Goal: Task Accomplishment & Management: Complete application form

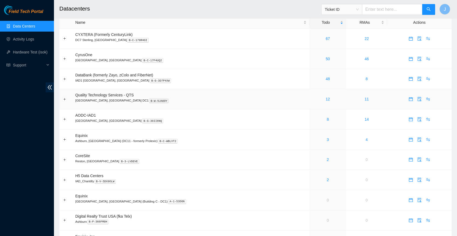
scroll to position [8, 0]
click at [64, 38] on button "Expand row" at bounding box center [65, 38] width 4 height 4
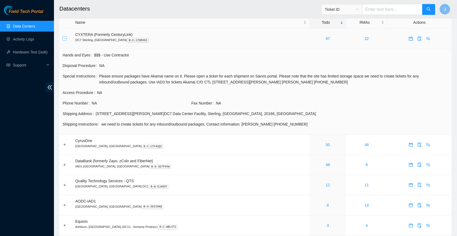
click at [64, 38] on button "Collapse row" at bounding box center [65, 38] width 4 height 4
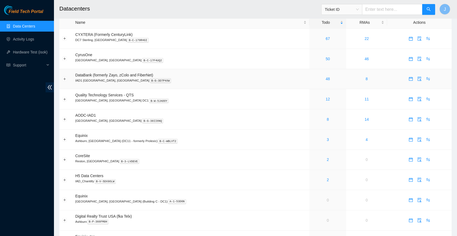
click at [174, 80] on p "IAD1 Ashburn, VA B-G-3D7P4XW" at bounding box center [190, 80] width 231 height 5
click at [325, 97] on link "12" at bounding box center [327, 99] width 4 height 4
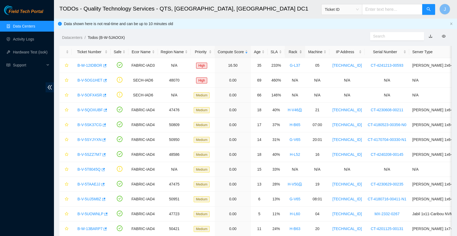
click at [301, 53] on div "Rack" at bounding box center [295, 52] width 15 height 6
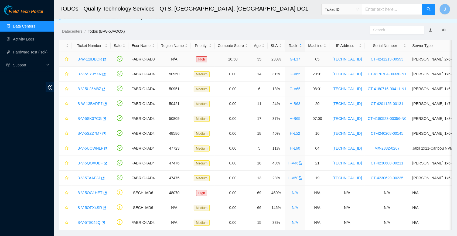
scroll to position [5, 0]
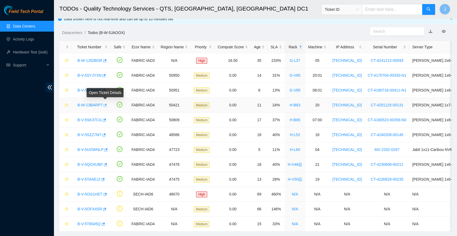
click at [106, 103] on icon "button" at bounding box center [105, 105] width 4 height 4
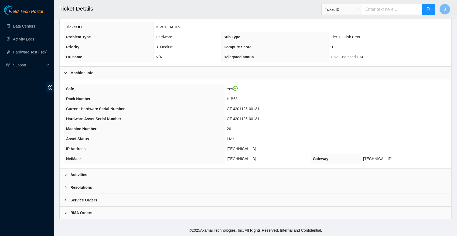
scroll to position [125, 0]
click at [65, 173] on icon "right" at bounding box center [65, 174] width 3 height 3
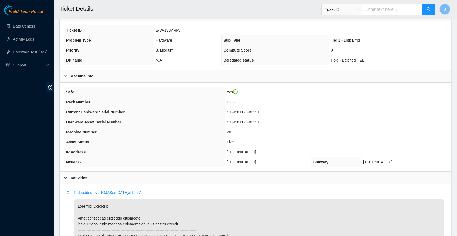
scroll to position [120, 0]
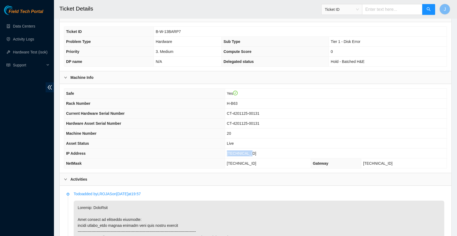
drag, startPoint x: 233, startPoint y: 155, endPoint x: 257, endPoint y: 155, distance: 23.5
click at [256, 155] on span "23.56.100.55" at bounding box center [241, 153] width 29 height 4
drag, startPoint x: 376, startPoint y: 166, endPoint x: 402, endPoint y: 166, distance: 25.6
click at [402, 166] on td "23.56.100.33" at bounding box center [403, 163] width 85 height 10
copy span "23.56.100.33"
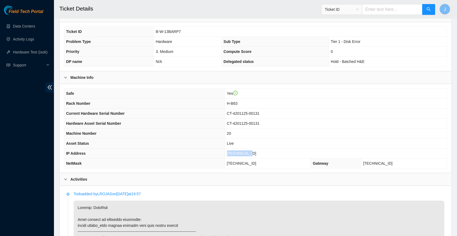
drag, startPoint x: 234, startPoint y: 155, endPoint x: 257, endPoint y: 155, distance: 23.5
click at [256, 155] on span "23.56.100.55" at bounding box center [241, 153] width 29 height 4
copy span "23.56.100.55"
drag, startPoint x: 300, startPoint y: 234, endPoint x: 265, endPoint y: 165, distance: 77.4
click at [265, 165] on td "255.255.255.224" at bounding box center [268, 163] width 86 height 10
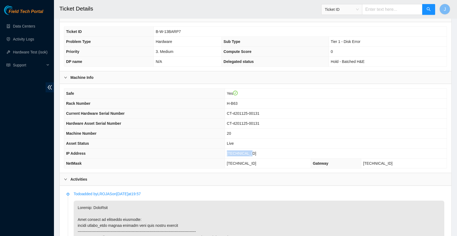
copy span "255.255.255.224"
click at [233, 155] on span "23.56.100.55" at bounding box center [241, 153] width 29 height 4
drag, startPoint x: 304, startPoint y: 235, endPoint x: 249, endPoint y: 159, distance: 94.1
click at [249, 158] on td "23.56.100.55" at bounding box center [336, 153] width 222 height 10
copy span "23.56.100.55"
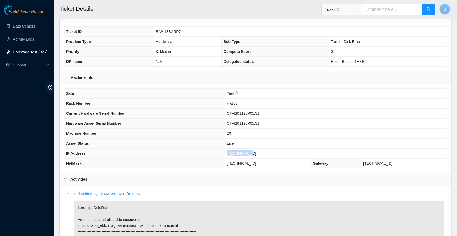
click at [22, 53] on link "Hardware Test (isok)" at bounding box center [30, 52] width 35 height 4
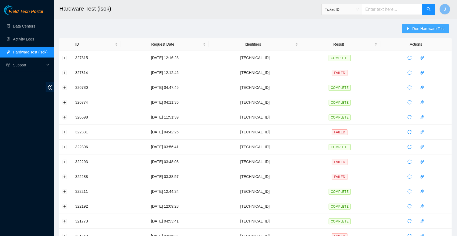
click at [414, 29] on span "Run Hardware Test" at bounding box center [428, 29] width 32 height 6
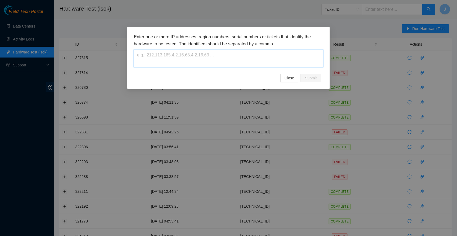
click at [158, 57] on textarea at bounding box center [228, 59] width 189 height 18
paste textarea "23.56.100.55"
type textarea "23.56.100.55"
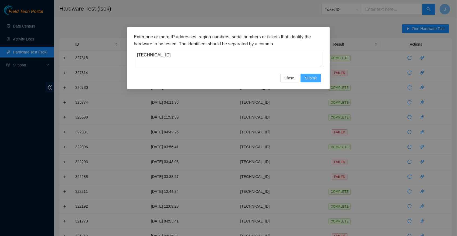
click at [312, 78] on span "Submit" at bounding box center [311, 78] width 12 height 6
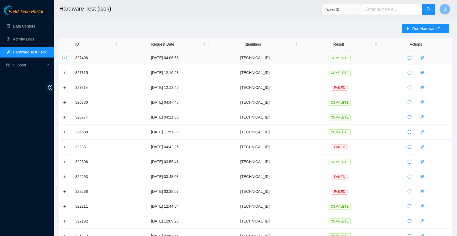
click at [64, 58] on button "Expand row" at bounding box center [65, 58] width 4 height 4
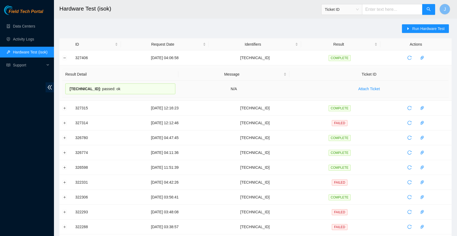
drag, startPoint x: 74, startPoint y: 43, endPoint x: 123, endPoint y: 91, distance: 68.4
click at [123, 91] on table "ID Request Date Identifiers Result Actions 327406 26-08-2025 04:06:58 23.56.100…" at bounding box center [255, 210] width 392 height 344
copy table "Request Date Identifiers Result Actions 327406 26-08-2025 04:06:58 23.56.100.55…"
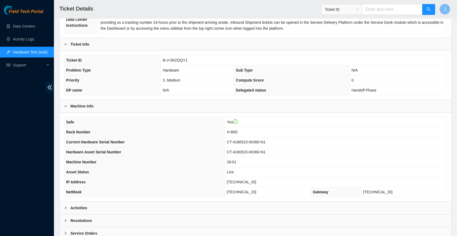
scroll to position [92, 0]
click at [23, 26] on link "Data Centers" at bounding box center [24, 26] width 22 height 4
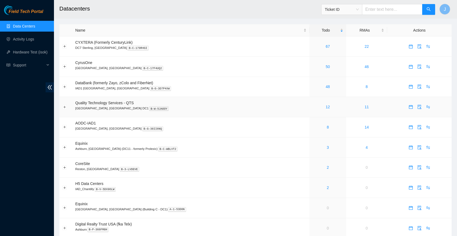
click at [312, 105] on div "12" at bounding box center [327, 107] width 31 height 6
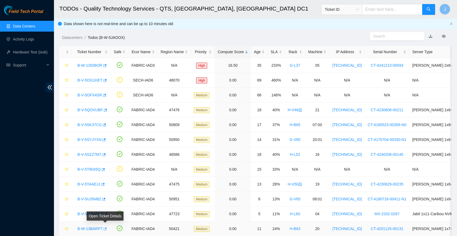
click at [107, 227] on icon "button" at bounding box center [105, 228] width 3 height 3
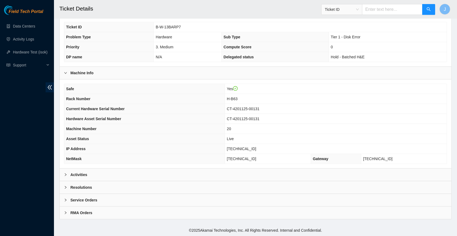
scroll to position [125, 0]
click at [79, 174] on b "Activities" at bounding box center [78, 174] width 17 height 6
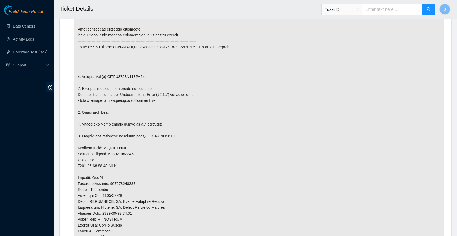
scroll to position [315, 0]
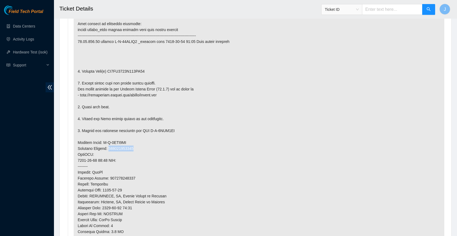
drag, startPoint x: 112, startPoint y: 144, endPoint x: 140, endPoint y: 144, distance: 28.0
click at [140, 144] on p at bounding box center [259, 148] width 370 height 287
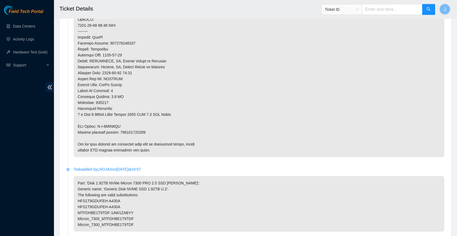
scroll to position [450, 0]
drag, startPoint x: 121, startPoint y: 124, endPoint x: 150, endPoint y: 123, distance: 28.9
click at [150, 123] on p at bounding box center [259, 13] width 370 height 287
copy p "463470042786"
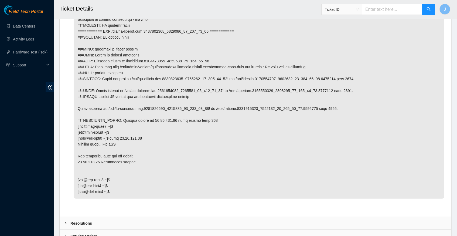
scroll to position [1165, 0]
click at [84, 220] on b "Resolutions" at bounding box center [81, 223] width 22 height 6
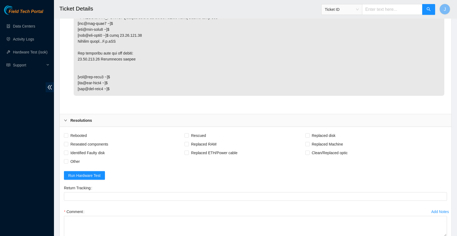
scroll to position [1295, 0]
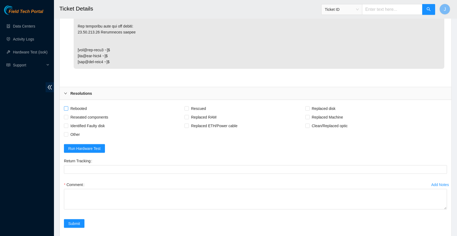
click at [67, 106] on input "Rebooted" at bounding box center [66, 108] width 4 height 4
checkbox input "true"
click at [189, 106] on span at bounding box center [186, 108] width 4 height 4
click at [188, 106] on input "Rescued" at bounding box center [186, 108] width 4 height 4
checkbox input "true"
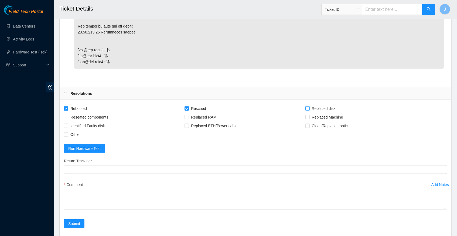
click at [309, 106] on input "Replaced disk" at bounding box center [307, 108] width 4 height 4
checkbox input "true"
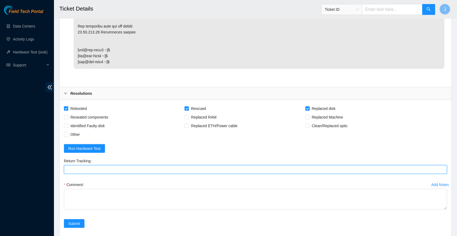
click at [93, 165] on Tracking "Return Tracking" at bounding box center [255, 169] width 383 height 9
paste Tracking "463470042786"
type Tracking "463470042786"
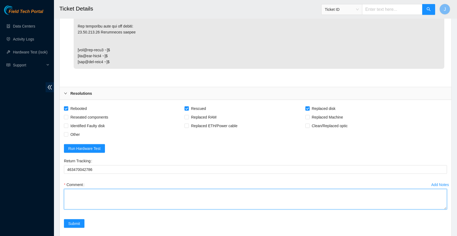
click at [82, 189] on textarea "Comment" at bounding box center [255, 199] width 383 height 20
click at [95, 189] on textarea "verify rack and sever information turned off server identified disk replaced wi…" at bounding box center [255, 199] width 383 height 20
click at [100, 189] on textarea "verify rack and sever information turned off server identified old disk replace…" at bounding box center [255, 199] width 383 height 20
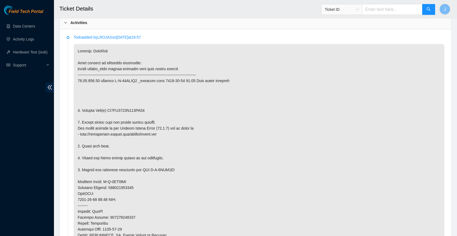
scroll to position [276, 0]
drag, startPoint x: 111, startPoint y: 109, endPoint x: 150, endPoint y: 111, distance: 38.8
click at [150, 111] on p at bounding box center [259, 187] width 370 height 287
copy p "EJ0AN6710I300AL34"
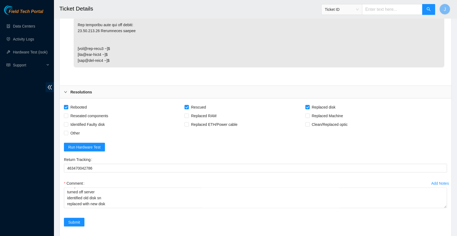
scroll to position [1300, 0]
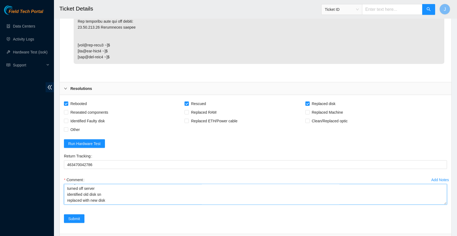
click at [106, 184] on textarea "verify rack and sever information turned off server identified old disk sn repl…" at bounding box center [255, 194] width 383 height 20
paste textarea "EJ0AN6710I300AL34"
click at [110, 184] on textarea "verify rack and sever information turned off server identified old disk sn EJ0A…" at bounding box center [255, 194] width 383 height 20
paste textarea "21062CFD70D1"
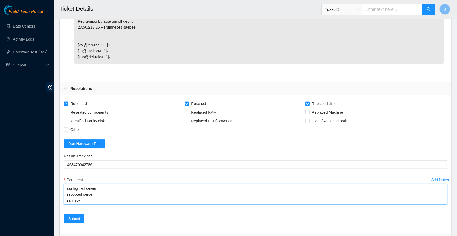
paste textarea "Request Date Identifiers Result Actions 327406 26-08-2025 04:06:58 23.56.100.55…"
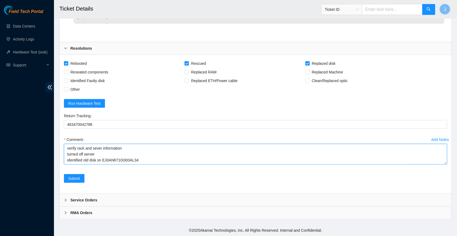
scroll to position [0, 0]
drag, startPoint x: 68, startPoint y: 68, endPoint x: 169, endPoint y: 184, distance: 153.8
click at [169, 184] on form "Rebooted Rescued Replaced disk Reseated components Replaced RAM Replaced Machin…" at bounding box center [255, 124] width 383 height 130
click at [136, 156] on textarea "verify rack and sever information turned off server identified old disk sn EJ0A…" at bounding box center [255, 154] width 383 height 20
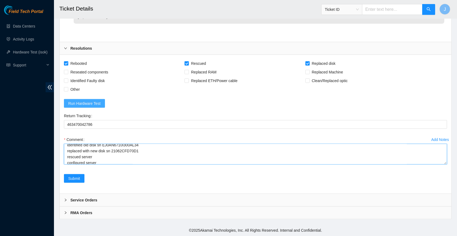
scroll to position [0, 0]
drag, startPoint x: 129, startPoint y: 157, endPoint x: 75, endPoint y: 15, distance: 151.5
type textarea "verify rack and sever information turned off server identified old disk sn EJ0A…"
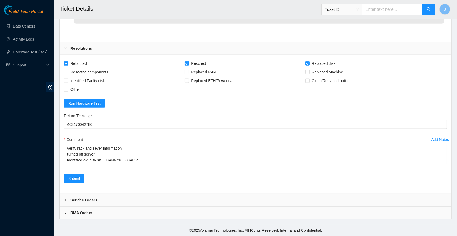
click at [94, 171] on div "Add Notes Comment verify rack and sever information turned off server identifie…" at bounding box center [255, 154] width 387 height 39
click at [73, 179] on span "Submit" at bounding box center [74, 178] width 12 height 6
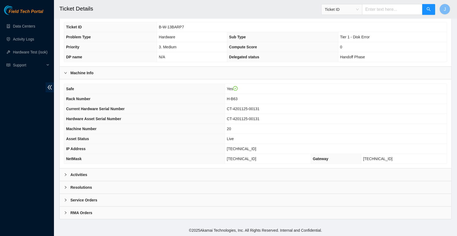
scroll to position [125, 0]
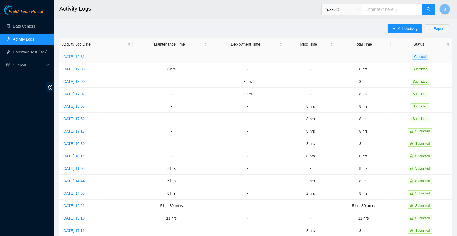
click at [85, 55] on link "[DATE] 12:31" at bounding box center [73, 56] width 22 height 4
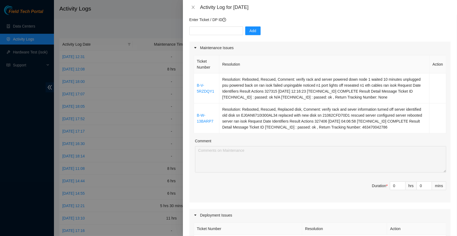
scroll to position [40, 0]
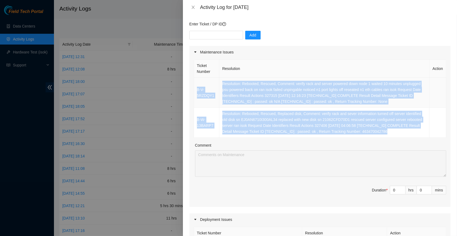
drag, startPoint x: 252, startPoint y: 140, endPoint x: 195, endPoint y: 91, distance: 75.7
click at [195, 91] on tbody "B-V-5RZDQY1 Resolution: Rebooted, Rescued, Comment: verify rack and server powe…" at bounding box center [320, 108] width 252 height 60
copy tbody "B-V-5RZDQY1 Resolution: Rebooted, Rescued, Comment: verify rack and server powe…"
click at [235, 174] on textarea "Comment" at bounding box center [320, 163] width 251 height 26
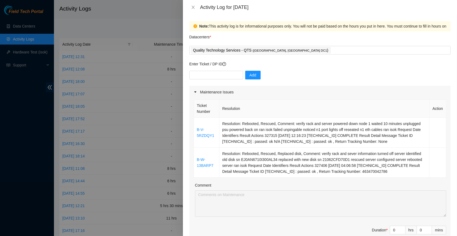
scroll to position [0, 0]
drag, startPoint x: 215, startPoint y: 135, endPoint x: 196, endPoint y: 130, distance: 19.5
click at [196, 130] on td "B-V-5RZDQY1" at bounding box center [206, 133] width 25 height 30
copy link "B-V-5RZDQY1"
click at [213, 75] on input "text" at bounding box center [216, 75] width 54 height 9
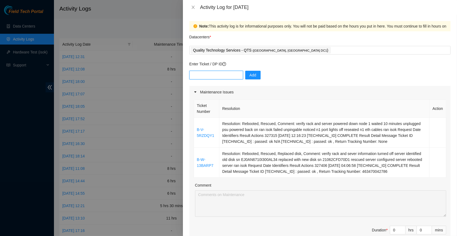
paste input "B-V-5RZDQY1"
type input "B-V-5RZDQY1"
click at [252, 73] on span "Add" at bounding box center [252, 75] width 7 height 6
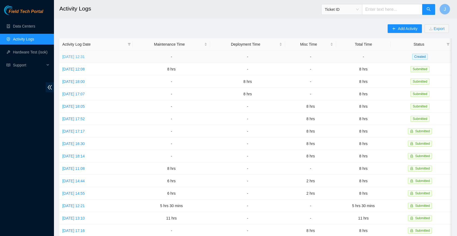
click at [78, 56] on link "[DATE] 12:31" at bounding box center [73, 56] width 22 height 4
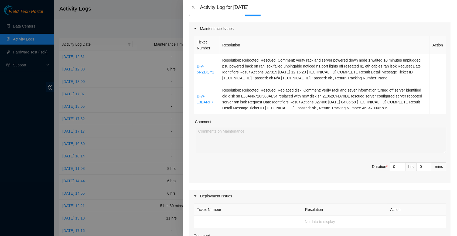
scroll to position [62, 0]
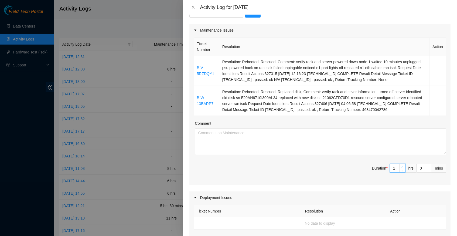
type input "1"
click at [402, 167] on icon "up" at bounding box center [402, 166] width 2 height 1
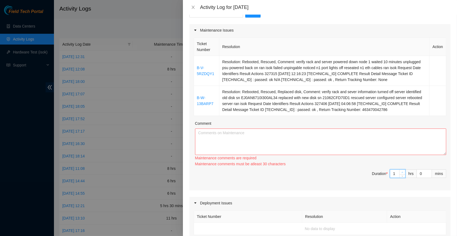
type input "2"
click at [402, 174] on span "up" at bounding box center [402, 171] width 3 height 3
type input "3"
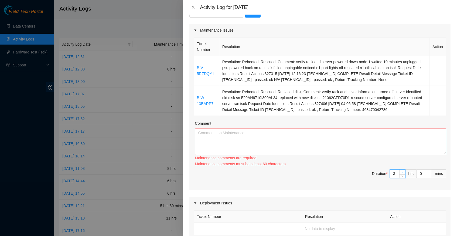
click at [402, 174] on span "up" at bounding box center [402, 171] width 3 height 3
type input "4"
click at [402, 173] on span "up" at bounding box center [402, 171] width 3 height 3
type input "5"
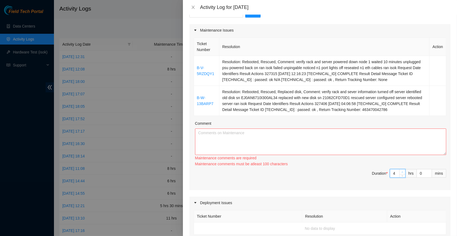
type input "5"
click at [402, 173] on span "up" at bounding box center [402, 171] width 3 height 3
click at [402, 174] on span "up" at bounding box center [402, 171] width 3 height 3
type input "6"
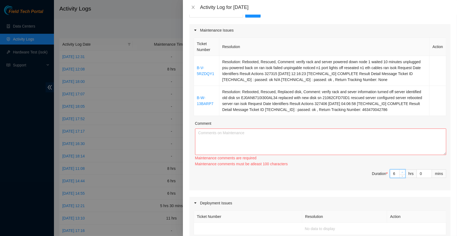
type input "7"
click at [402, 174] on span "up" at bounding box center [402, 171] width 3 height 3
type input "8"
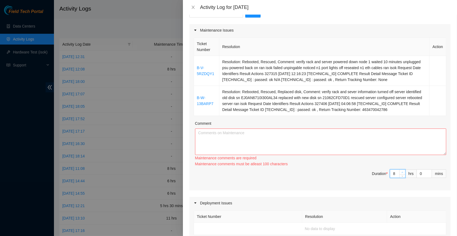
click at [402, 174] on span "up" at bounding box center [402, 171] width 3 height 3
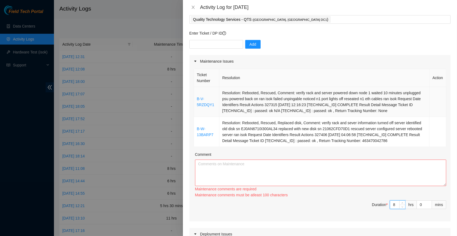
scroll to position [31, 0]
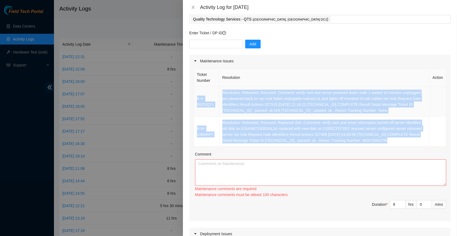
drag, startPoint x: 253, startPoint y: 148, endPoint x: 195, endPoint y: 101, distance: 74.6
click at [195, 101] on tbody "B-V-5RZDQY1 Resolution: Rebooted, Rescued, Comment: verify rack and server powe…" at bounding box center [320, 117] width 252 height 60
copy tbody "B-V-5RZDQY1 Resolution: Rebooted, Rescued, Comment: verify rack and server powe…"
click at [220, 176] on textarea "Comment" at bounding box center [320, 172] width 251 height 26
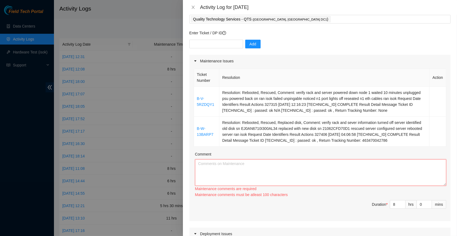
paste textarea "B-V-5RZDQY1 Resolution: Rebooted, Rescued, Comment: verify rack and server powe…"
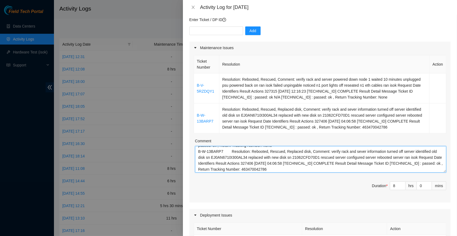
scroll to position [27, 0]
paste textarea "B-V-5OC7J0FResolution: Rebooted, Rescued, Replaced Machine, Comment: verify rac…"
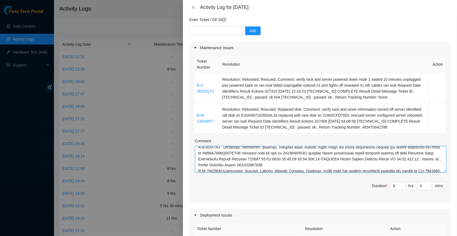
scroll to position [46, 0]
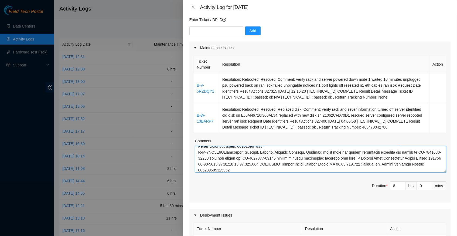
click at [221, 158] on textarea "Comment" at bounding box center [320, 159] width 251 height 26
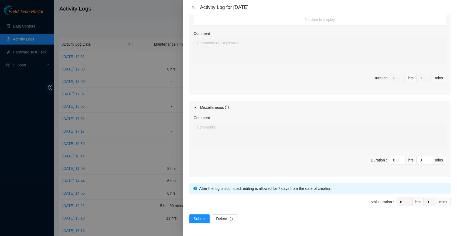
scroll to position [270, 0]
type textarea "B-V-5RZDQY1 Resolution: Rebooted, Rescued, Comment: verify rack and server powe…"
click at [202, 219] on span "Submit" at bounding box center [200, 218] width 12 height 6
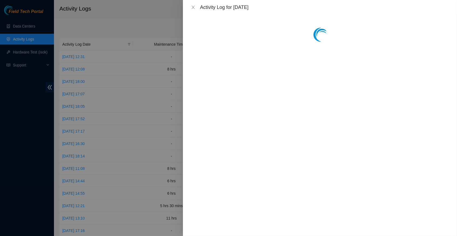
scroll to position [0, 0]
